Goal: Check status: Verify the current state of an ongoing process or item

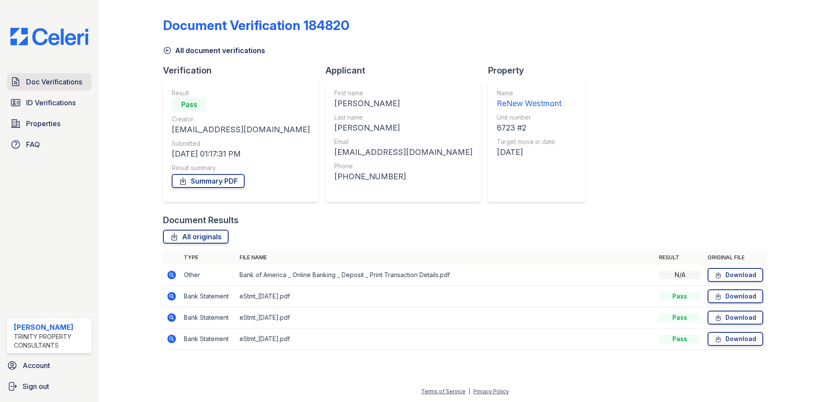
click at [62, 83] on span "Doc Verifications" at bounding box center [54, 82] width 56 height 10
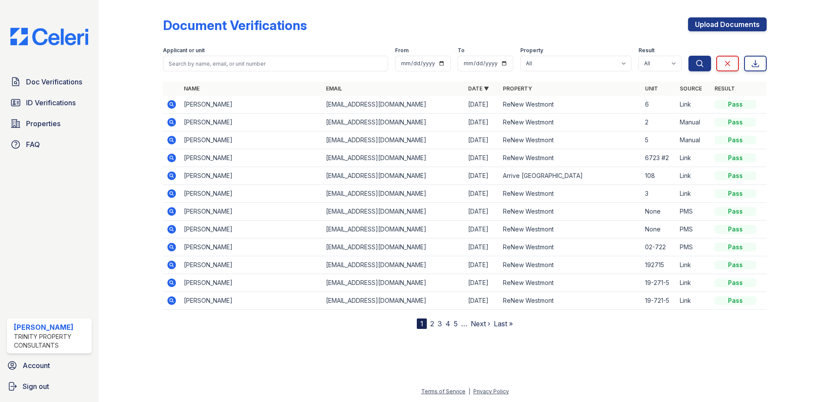
click at [172, 103] on icon at bounding box center [172, 104] width 10 height 10
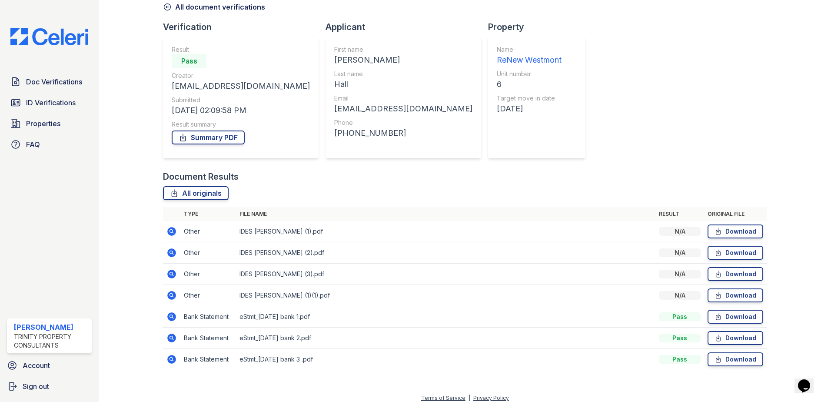
scroll to position [50, 0]
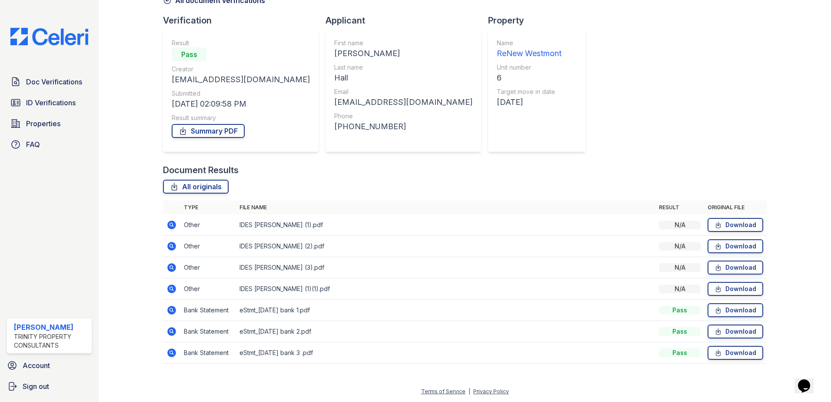
click at [171, 223] on icon at bounding box center [171, 224] width 2 height 2
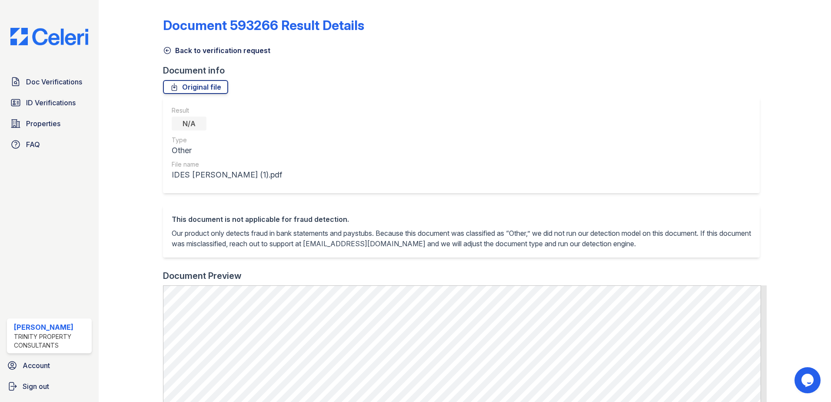
drag, startPoint x: 210, startPoint y: 51, endPoint x: 173, endPoint y: 107, distance: 67.8
click at [210, 51] on link "Back to verification request" at bounding box center [216, 50] width 107 height 10
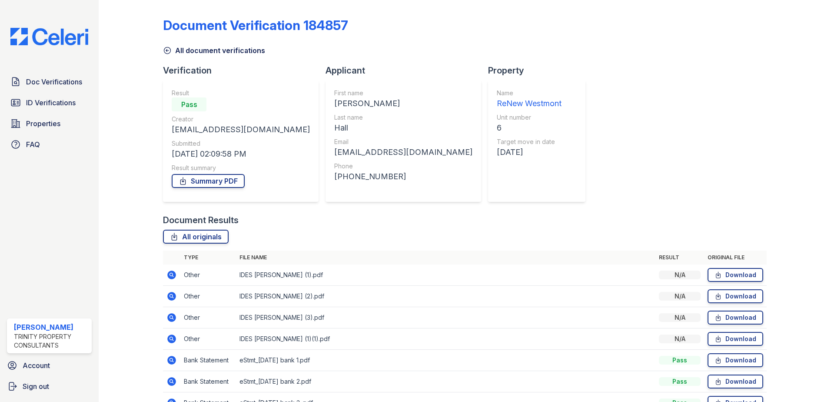
click at [170, 296] on icon at bounding box center [172, 296] width 10 height 10
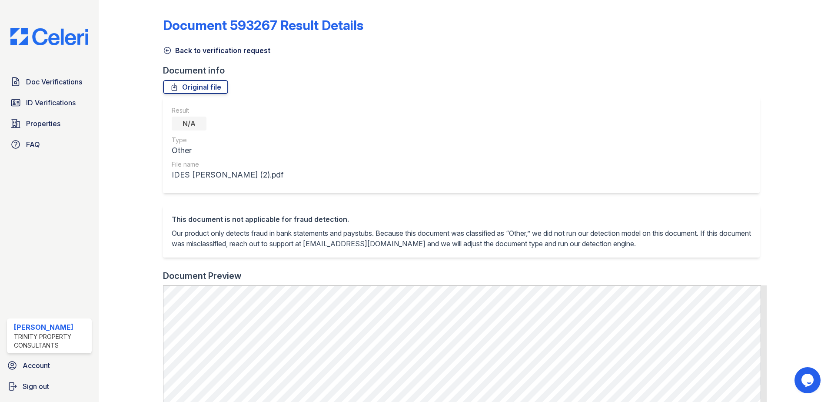
drag, startPoint x: 61, startPoint y: 102, endPoint x: 231, endPoint y: 77, distance: 171.7
click at [61, 101] on span "ID Verifications" at bounding box center [51, 102] width 50 height 10
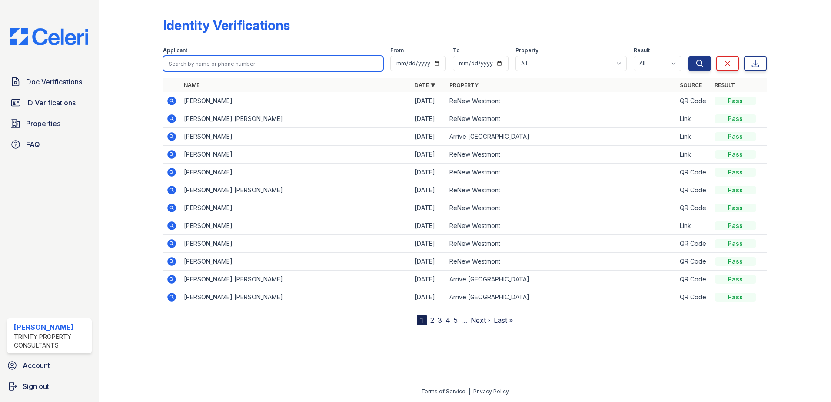
click at [218, 64] on input "search" at bounding box center [273, 64] width 220 height 16
type input "johan"
click at [689, 56] on button "Search" at bounding box center [700, 64] width 23 height 16
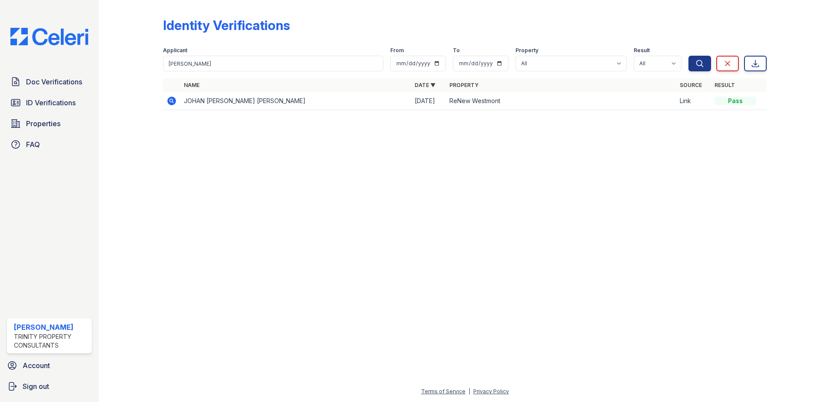
click at [172, 100] on icon at bounding box center [171, 100] width 2 height 2
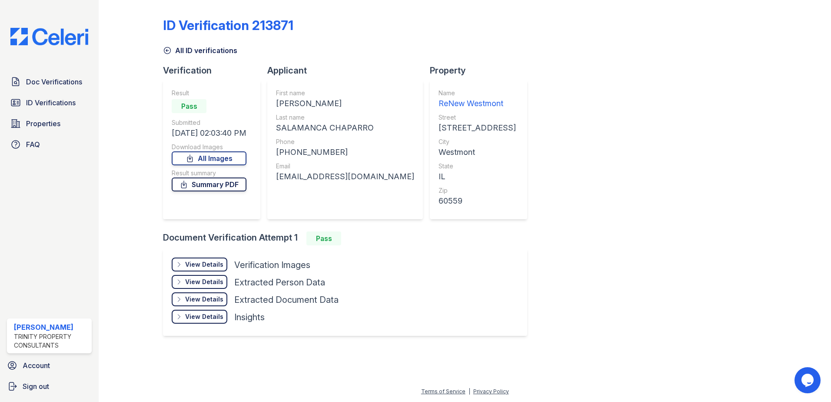
click at [209, 187] on link "Summary PDF" at bounding box center [209, 184] width 75 height 14
click at [58, 83] on span "Doc Verifications" at bounding box center [54, 82] width 56 height 10
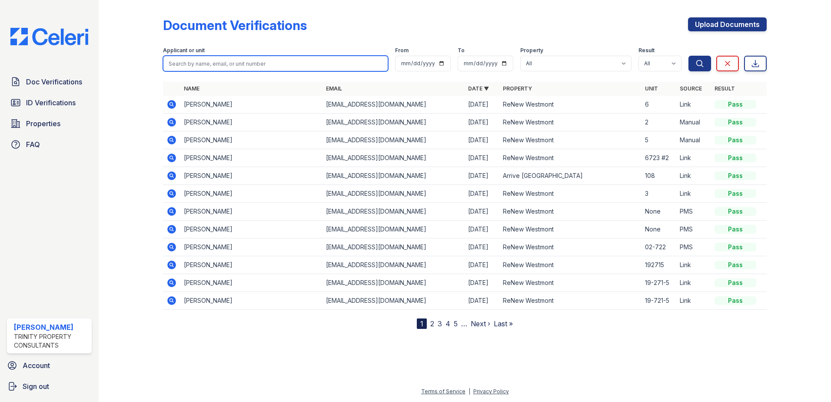
click at [226, 63] on input "search" at bounding box center [275, 64] width 225 height 16
type input "[GEOGRAPHIC_DATA]"
click at [689, 56] on button "Search" at bounding box center [700, 64] width 23 height 16
